Goal: Information Seeking & Learning: Learn about a topic

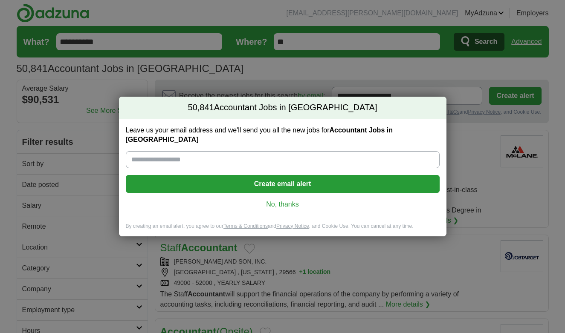
click at [326, 205] on div "Leave us your email address and we'll send you all the new jobs for Accountant …" at bounding box center [282, 171] width 327 height 104
click at [290, 210] on div "Leave us your email address and we'll send you all the new jobs for Accountant …" at bounding box center [282, 171] width 327 height 104
click at [290, 204] on div "Leave us your email address and we'll send you all the new jobs for Accountant …" at bounding box center [282, 171] width 327 height 104
click at [288, 200] on link "No, thanks" at bounding box center [283, 204] width 300 height 9
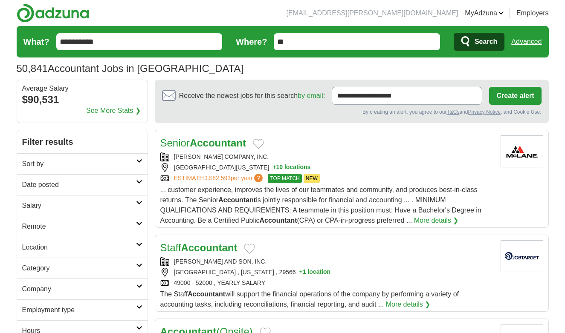
click at [69, 226] on h2 "Remote" at bounding box center [79, 227] width 114 height 10
click at [54, 245] on link "Remote jobs" at bounding box center [41, 246] width 38 height 7
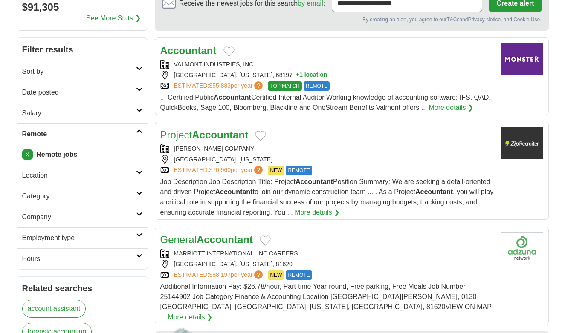
scroll to position [106, 0]
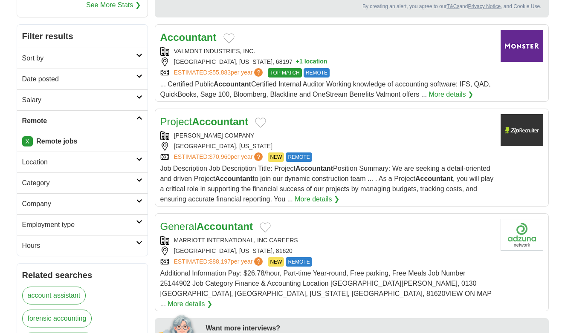
click at [77, 225] on h2 "Employment type" at bounding box center [79, 225] width 114 height 10
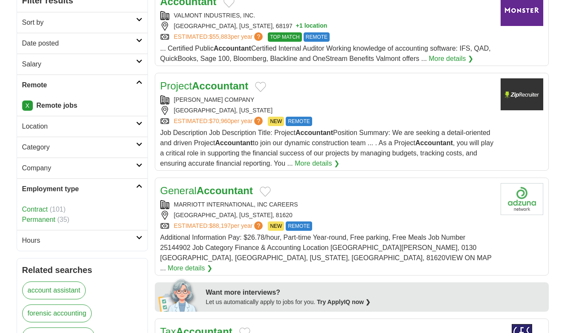
scroll to position [146, 0]
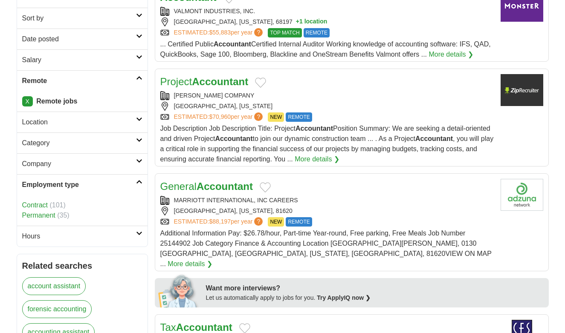
click at [57, 238] on h2 "Hours" at bounding box center [79, 236] width 114 height 10
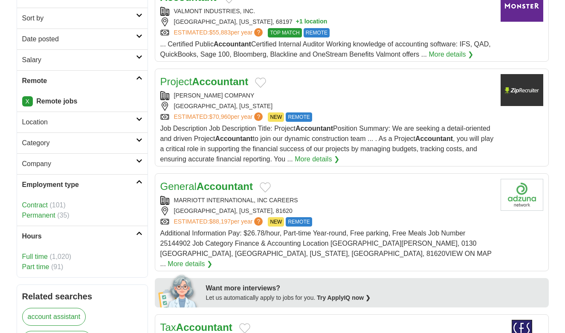
click at [43, 267] on link "Part time" at bounding box center [35, 266] width 27 height 7
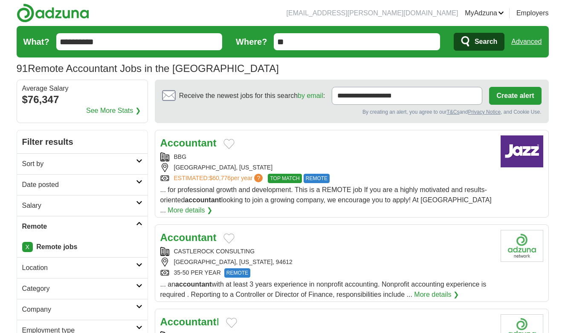
click at [195, 232] on strong "Accountant" at bounding box center [188, 238] width 56 height 12
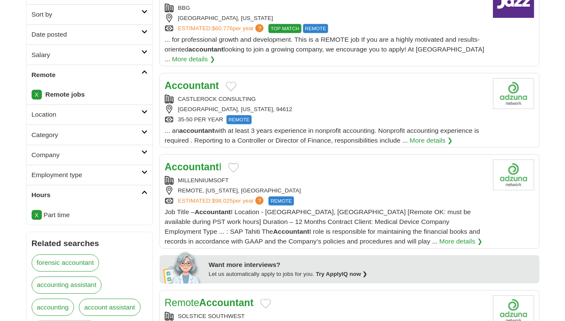
scroll to position [150, 0]
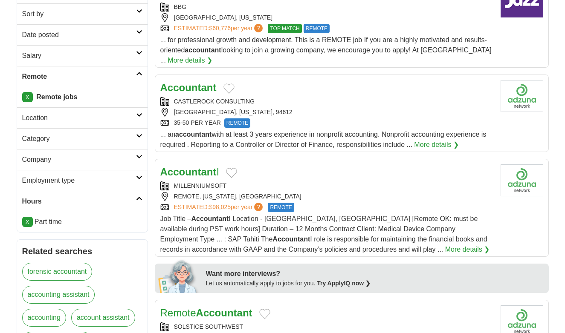
click at [197, 166] on strong "Accountant" at bounding box center [188, 172] width 56 height 12
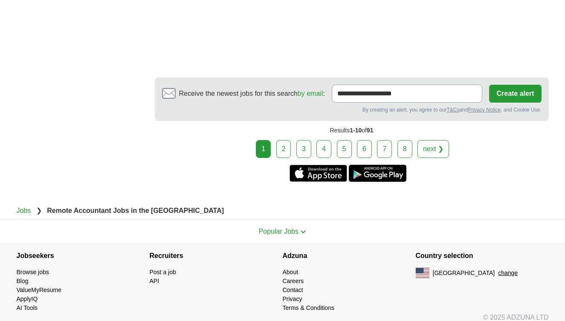
scroll to position [1570, 0]
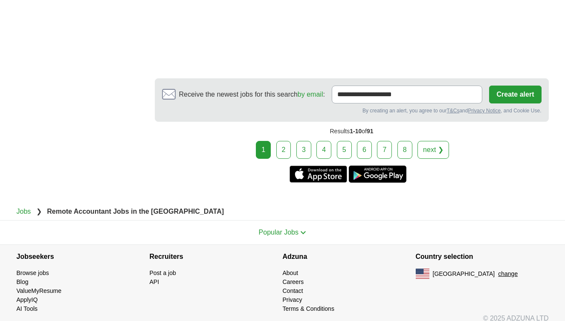
click at [283, 141] on link "2" at bounding box center [283, 150] width 15 height 18
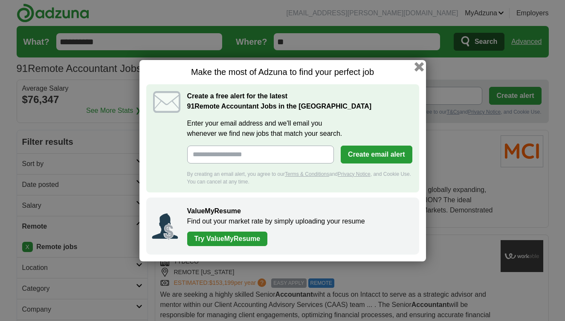
click at [419, 65] on button "button" at bounding box center [418, 66] width 9 height 9
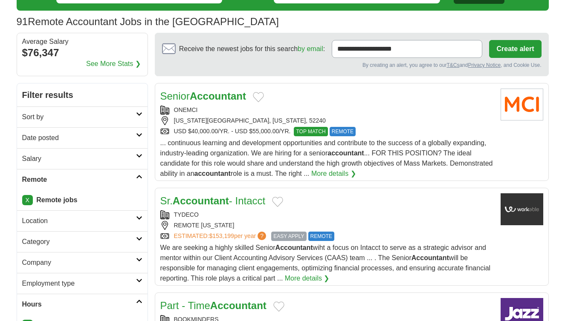
scroll to position [47, 0]
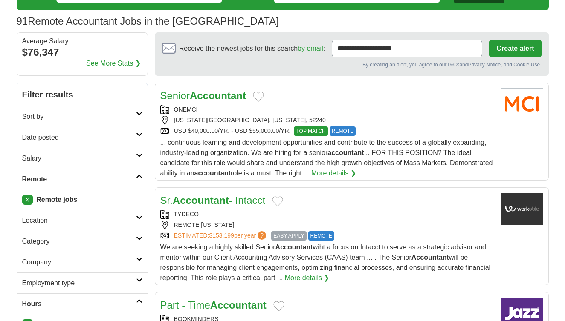
click at [83, 154] on h2 "Salary" at bounding box center [79, 158] width 114 height 10
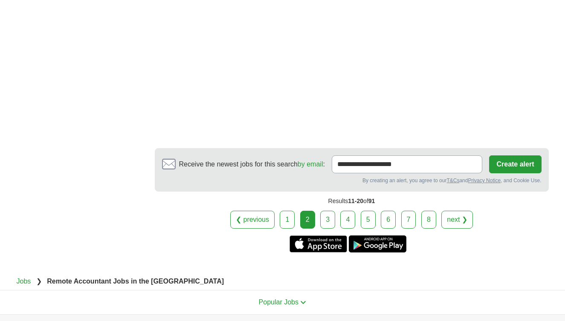
scroll to position [1643, 0]
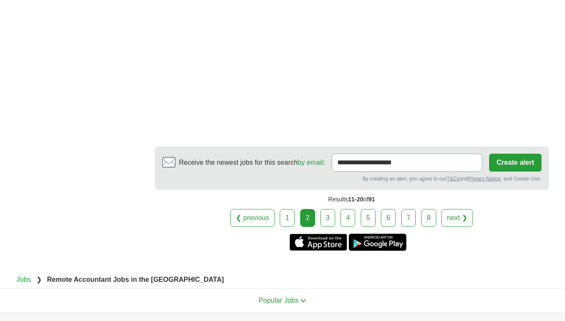
click at [329, 220] on link "3" at bounding box center [327, 218] width 15 height 18
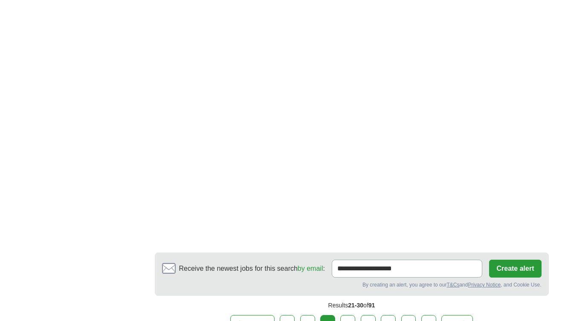
scroll to position [1479, 0]
